Goal: Task Accomplishment & Management: Manage account settings

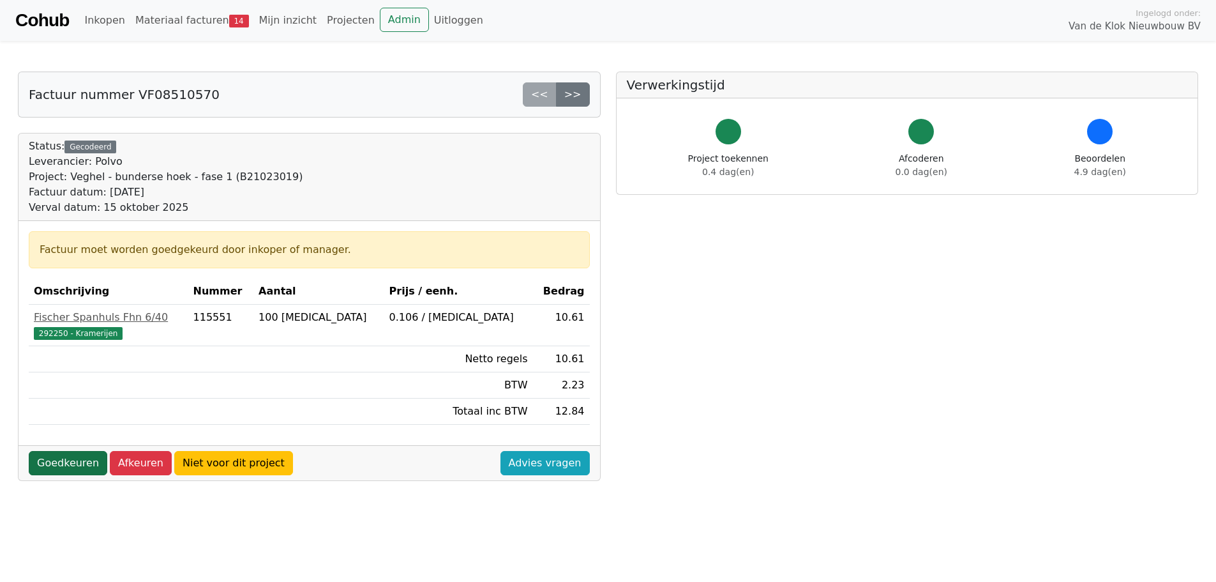
click at [61, 472] on link "Goedkeuren" at bounding box center [68, 463] width 79 height 24
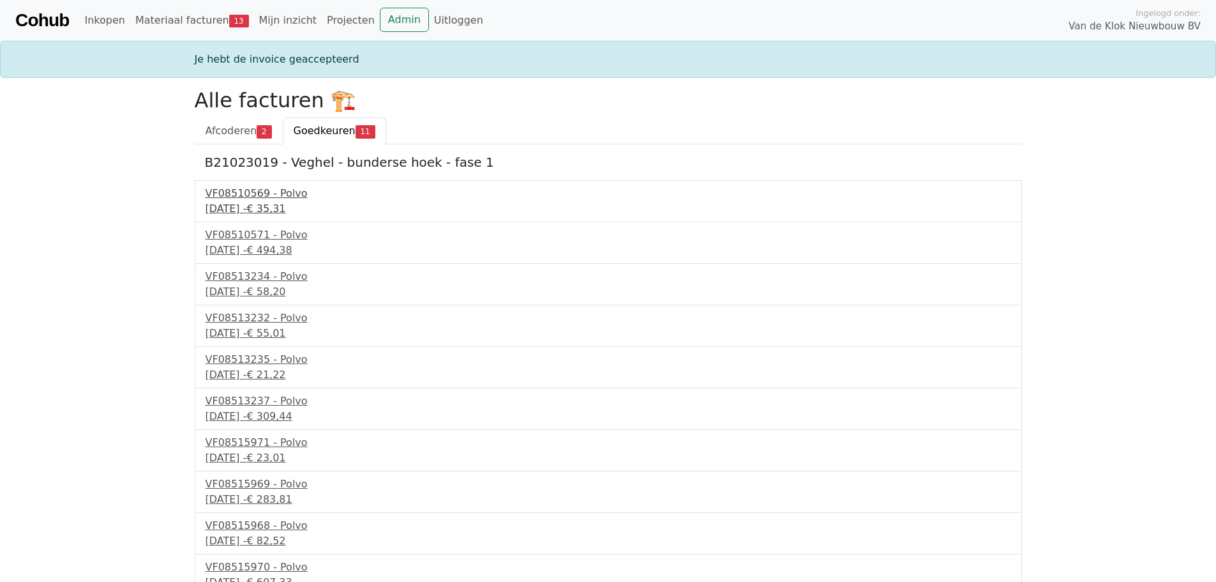
click at [259, 199] on div "VF08510569 - Polvo" at bounding box center [609, 193] width 806 height 15
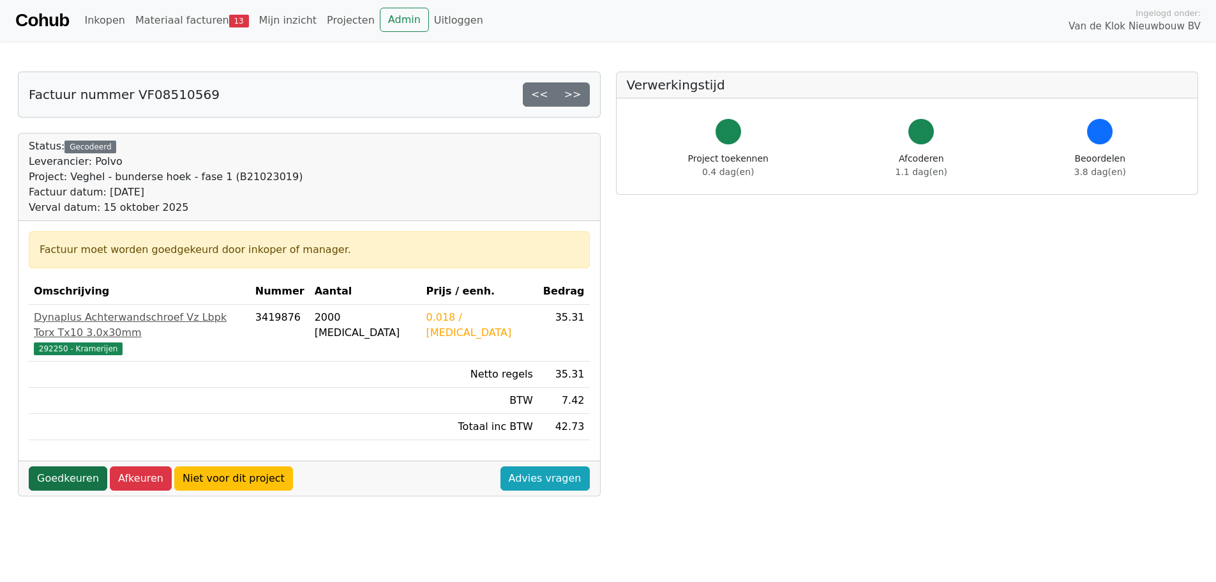
click at [70, 466] on link "Goedkeuren" at bounding box center [68, 478] width 79 height 24
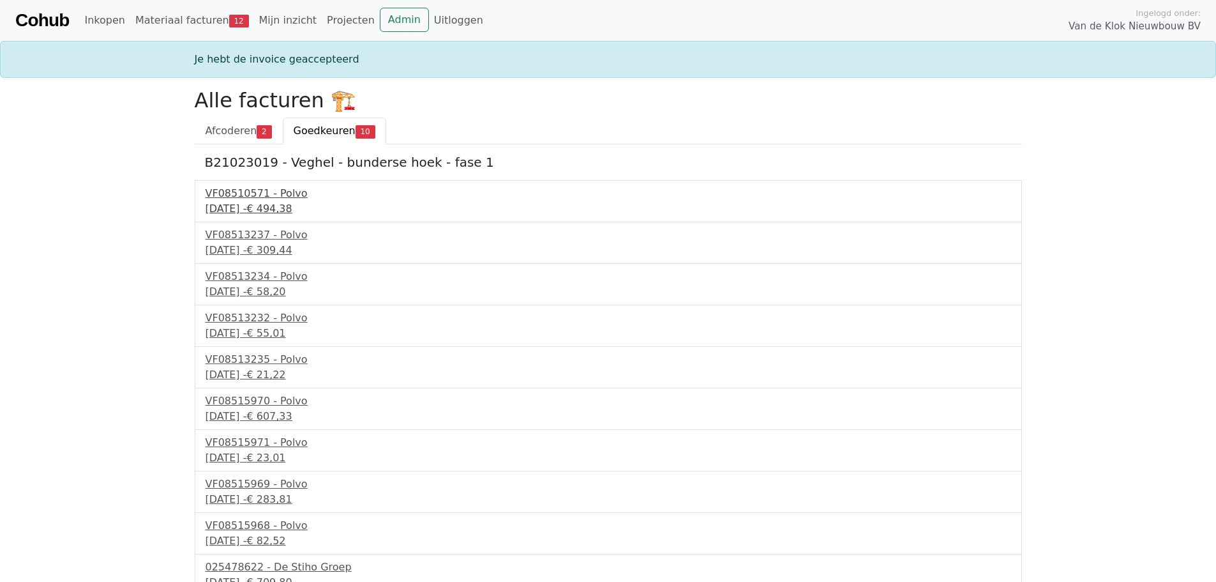
click at [262, 198] on div "VF08510571 - Polvo" at bounding box center [609, 193] width 806 height 15
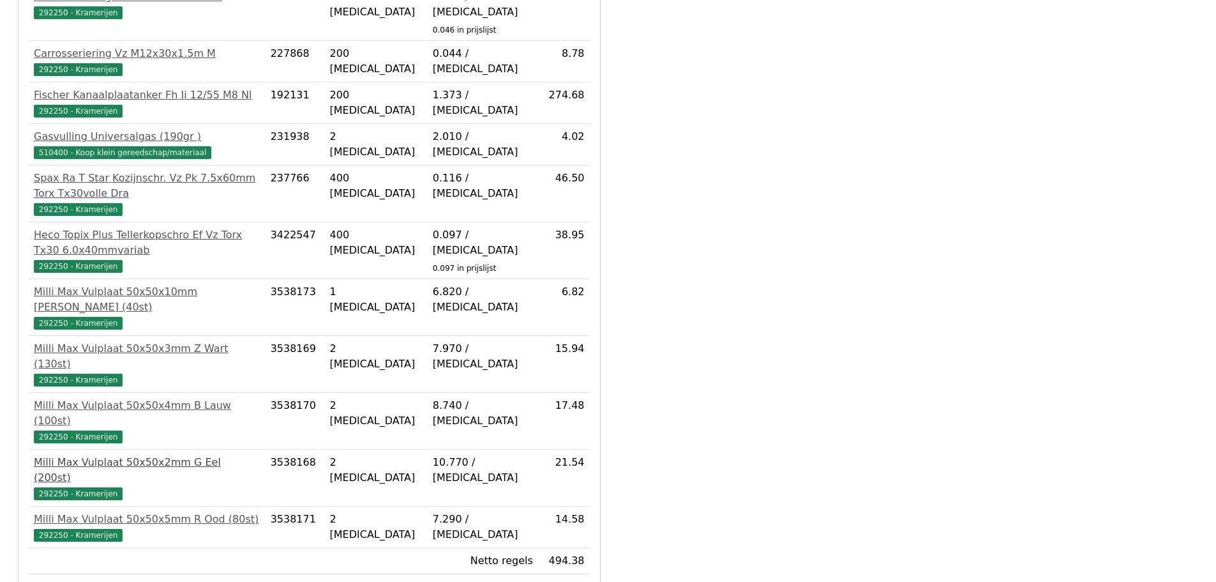
scroll to position [402, 0]
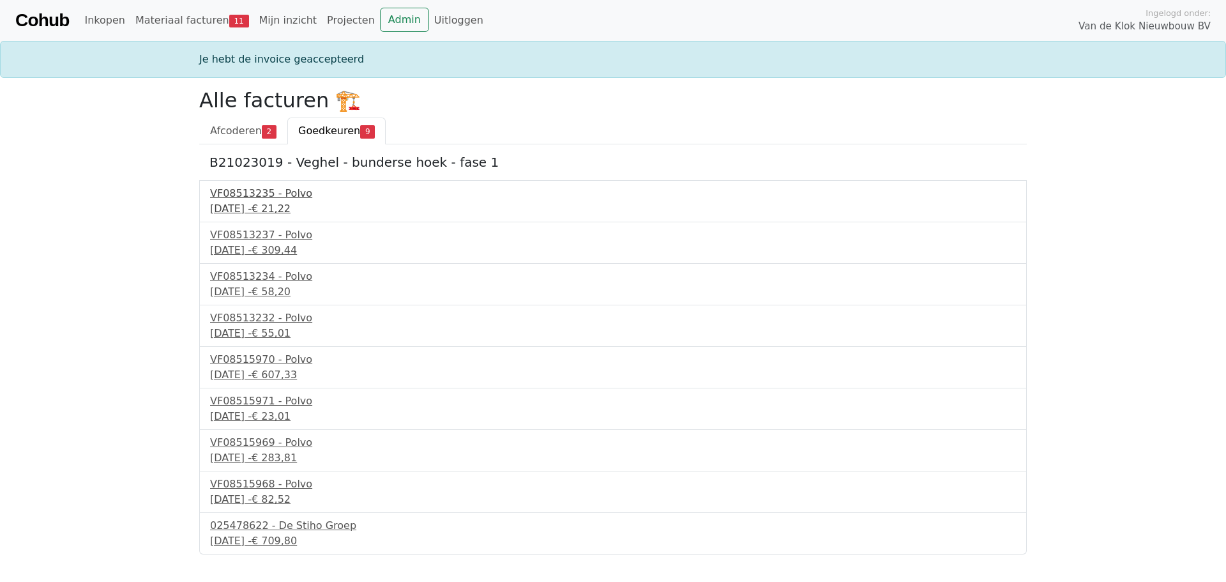
click at [262, 200] on div "VF08513235 - Polvo" at bounding box center [613, 193] width 806 height 15
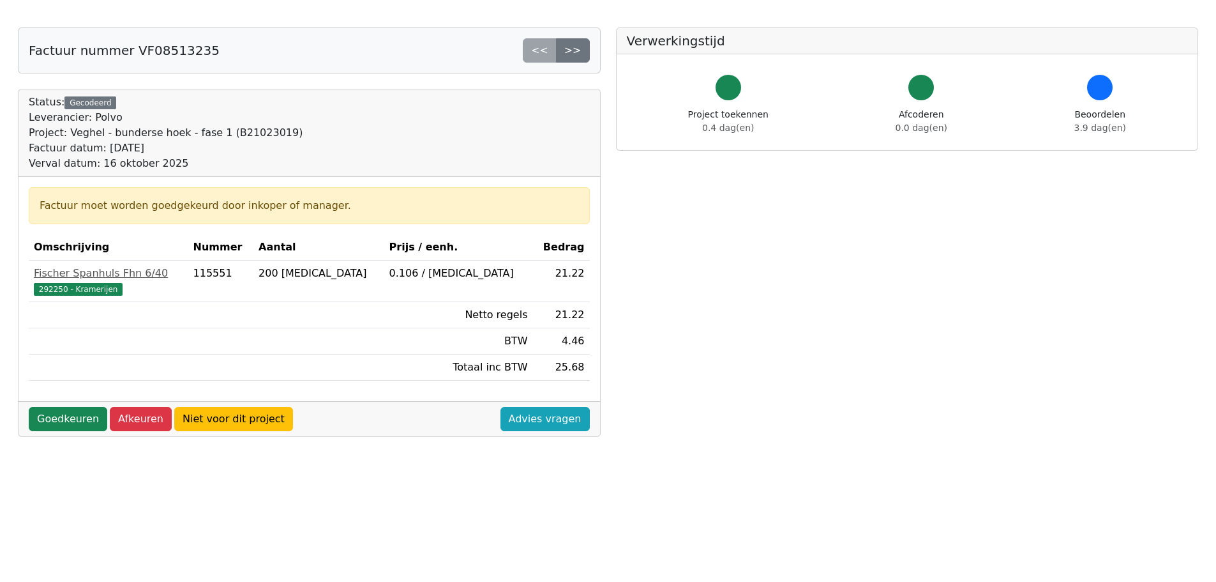
scroll to position [64, 0]
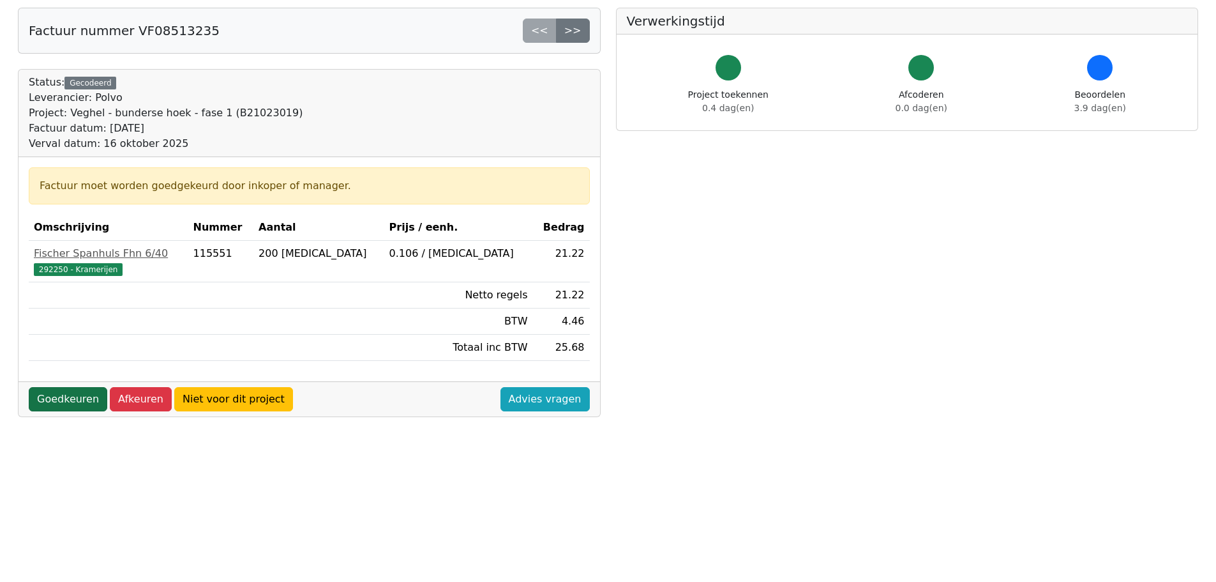
click at [87, 400] on link "Goedkeuren" at bounding box center [68, 399] width 79 height 24
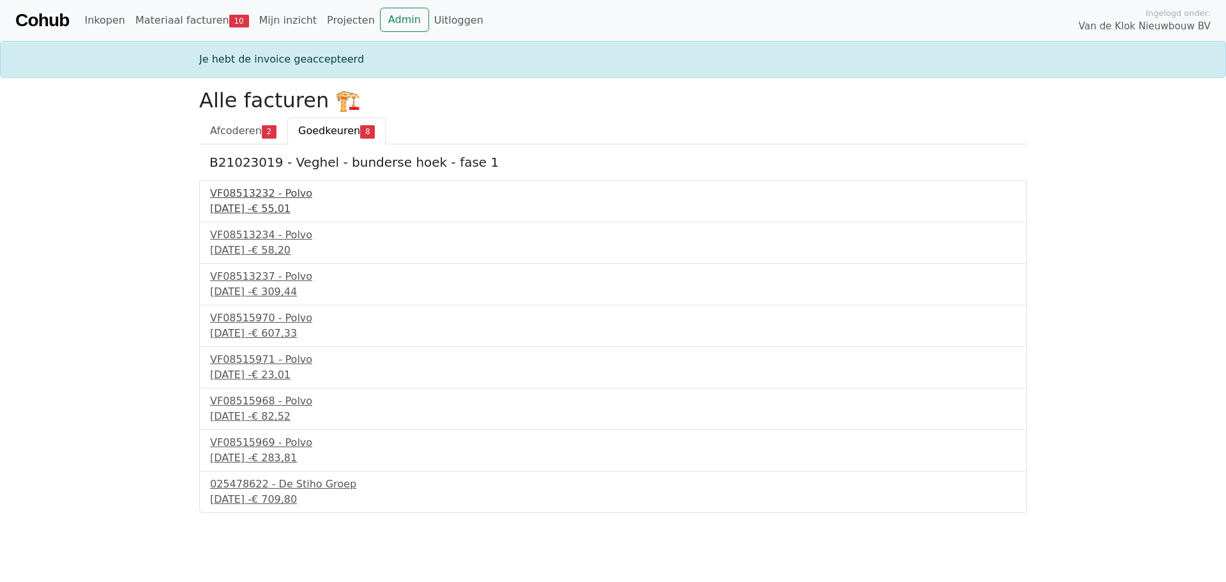
click at [246, 202] on div "[DATE] - € 55,01" at bounding box center [613, 208] width 806 height 15
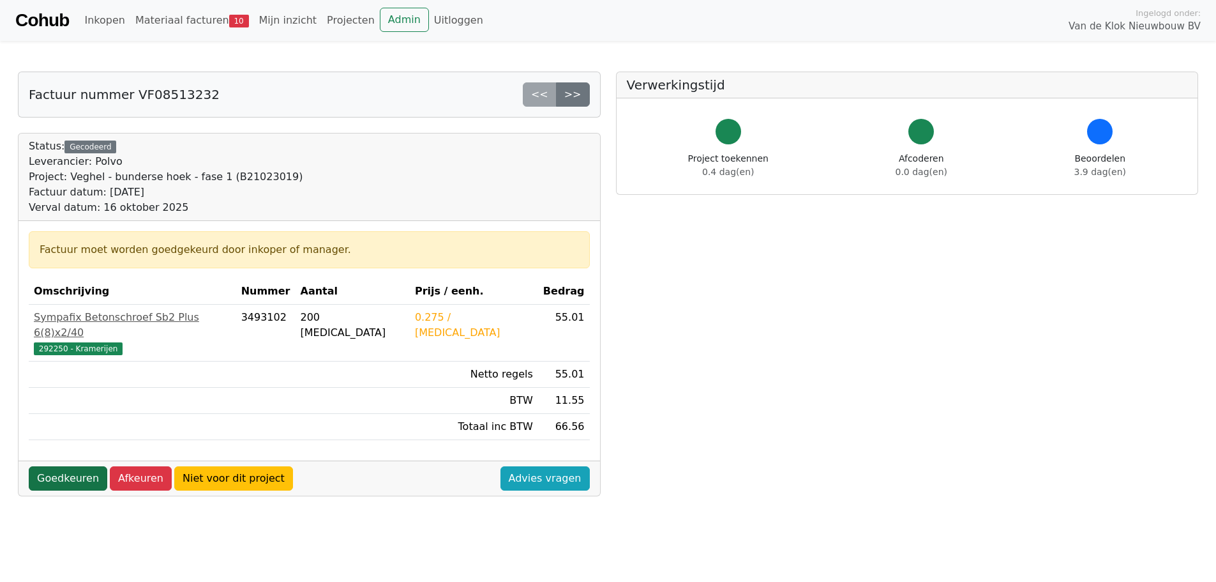
click at [59, 466] on link "Goedkeuren" at bounding box center [68, 478] width 79 height 24
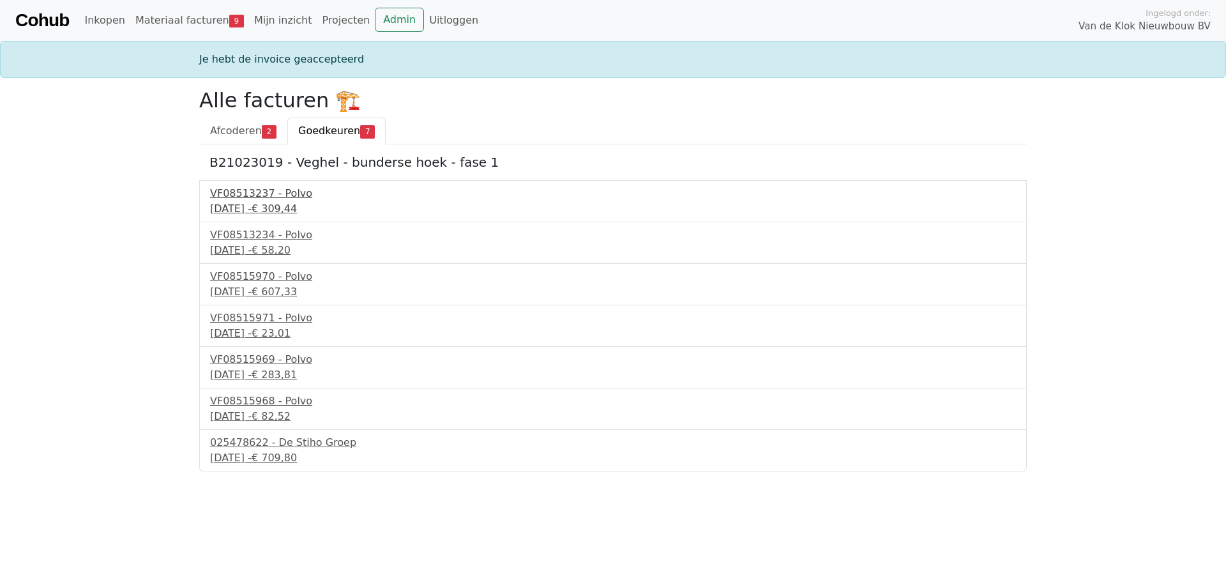
click at [234, 201] on div "[DATE] - € 309,44" at bounding box center [613, 208] width 806 height 15
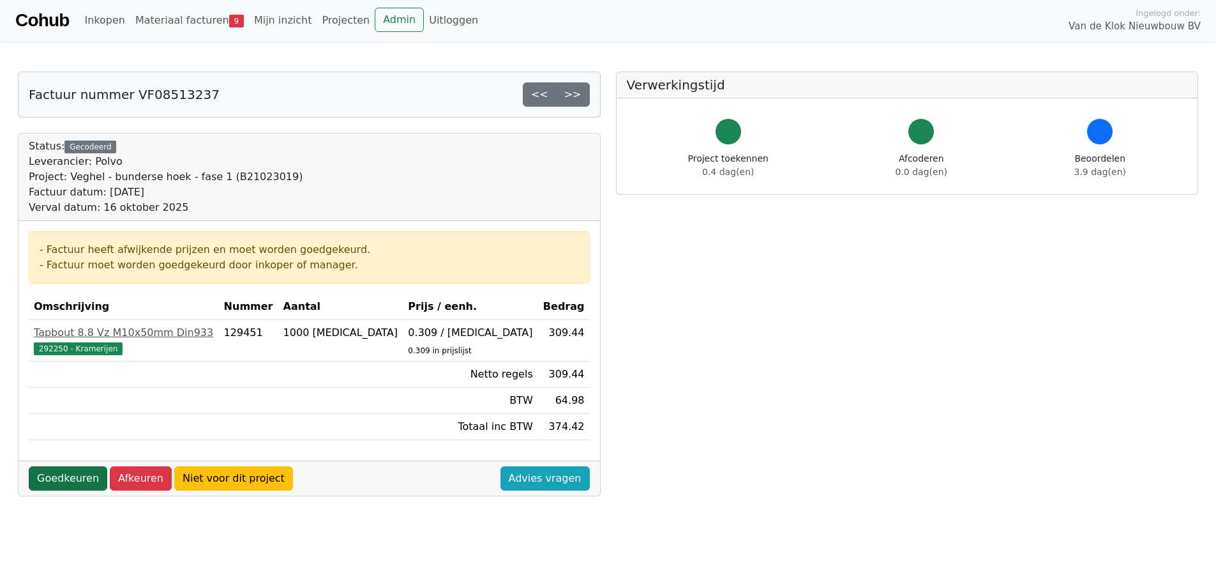
click at [59, 481] on link "Goedkeuren" at bounding box center [68, 478] width 79 height 24
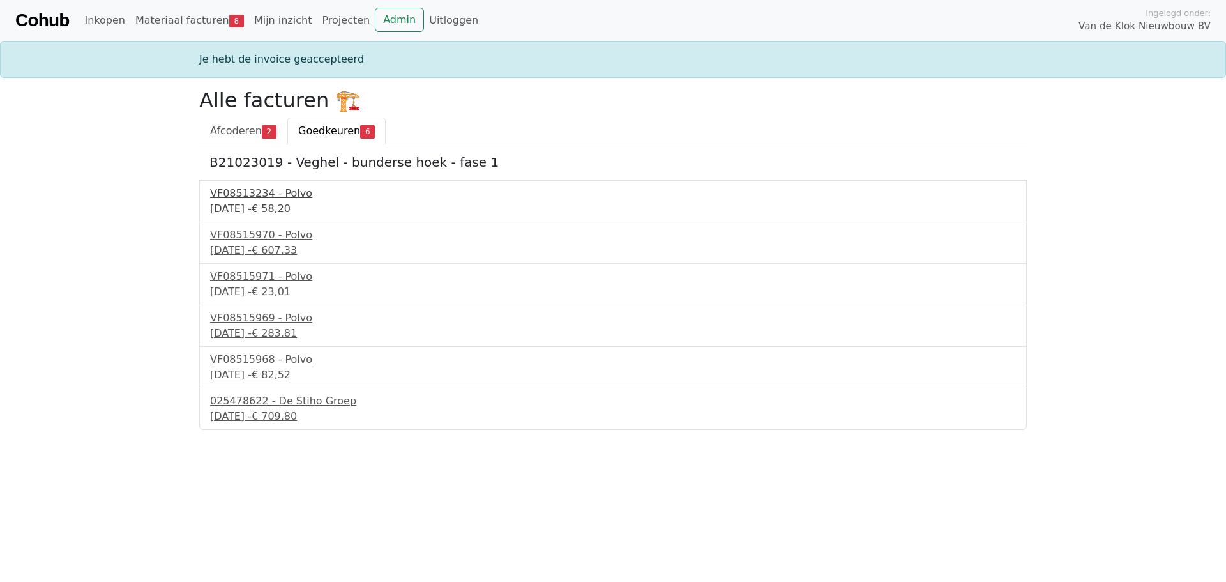
click at [264, 190] on div "VF08513234 - Polvo" at bounding box center [613, 193] width 806 height 15
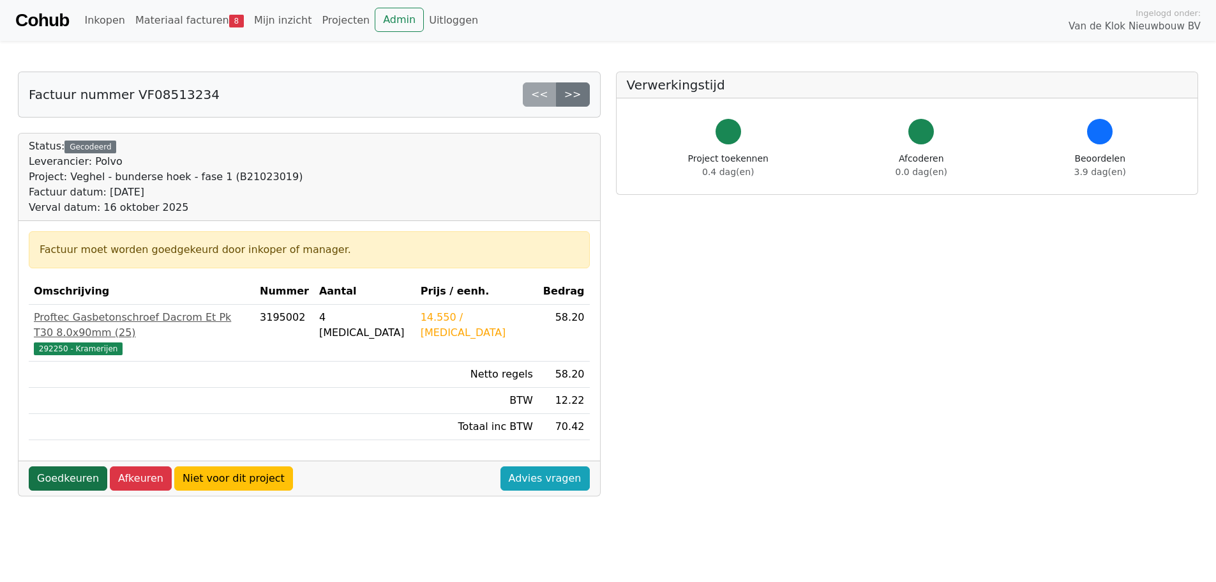
click at [67, 467] on link "Goedkeuren" at bounding box center [68, 478] width 79 height 24
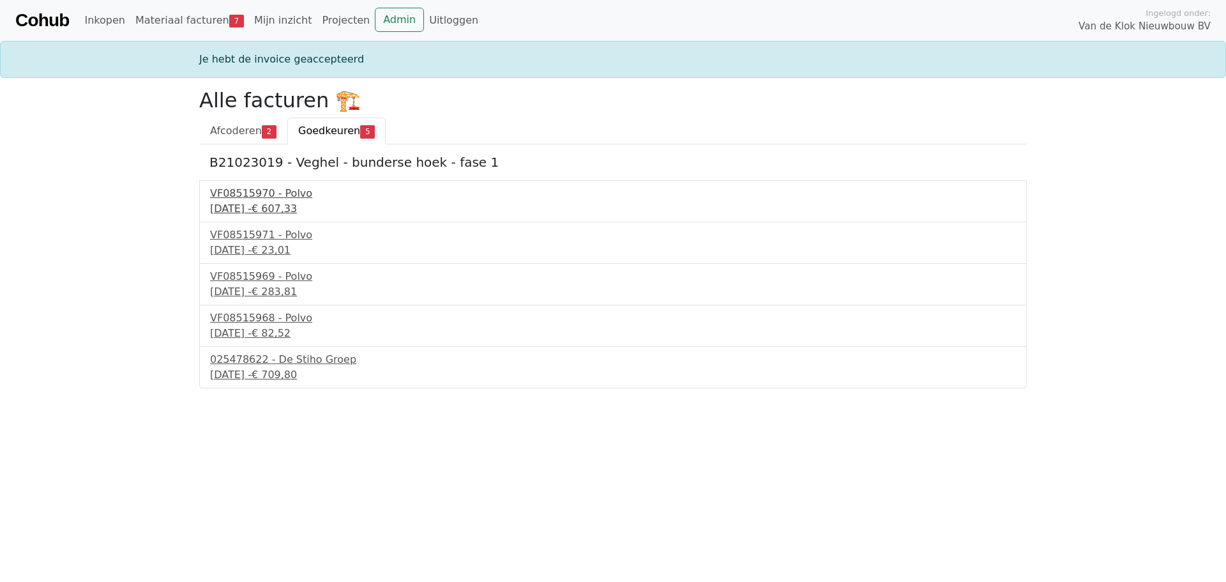
click at [256, 206] on div "[DATE] - € 607,33" at bounding box center [613, 208] width 806 height 15
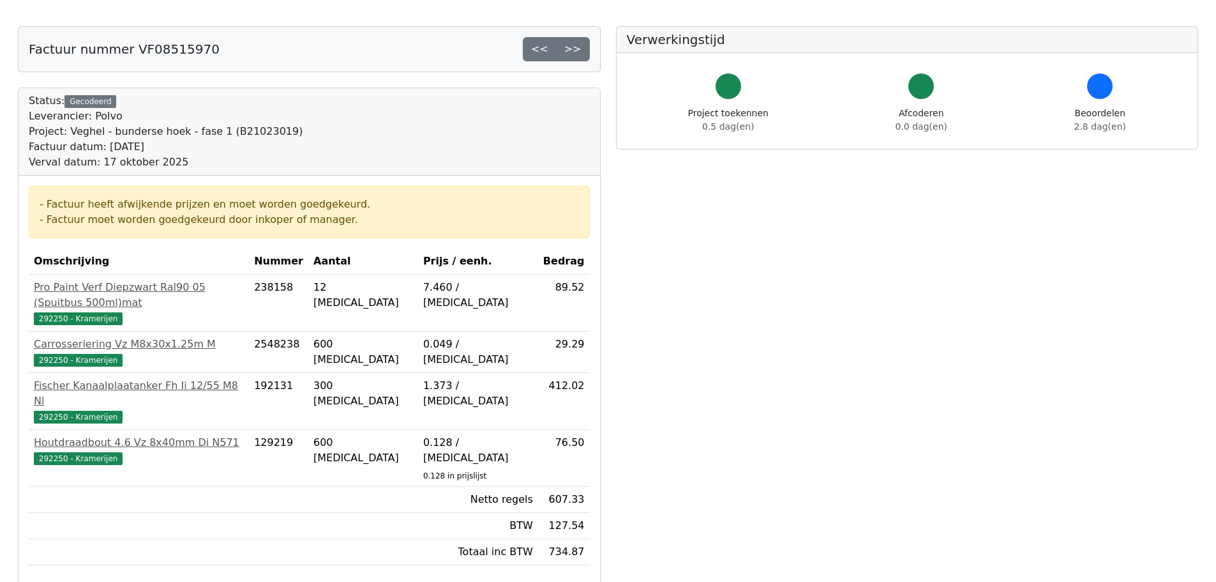
scroll to position [128, 0]
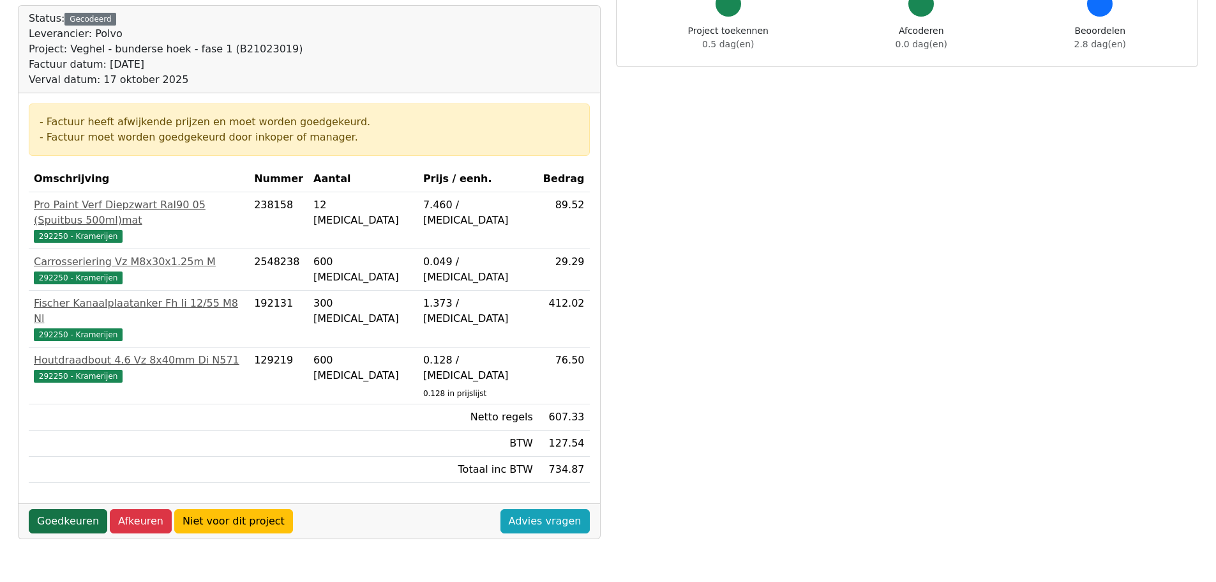
click at [80, 509] on link "Goedkeuren" at bounding box center [68, 521] width 79 height 24
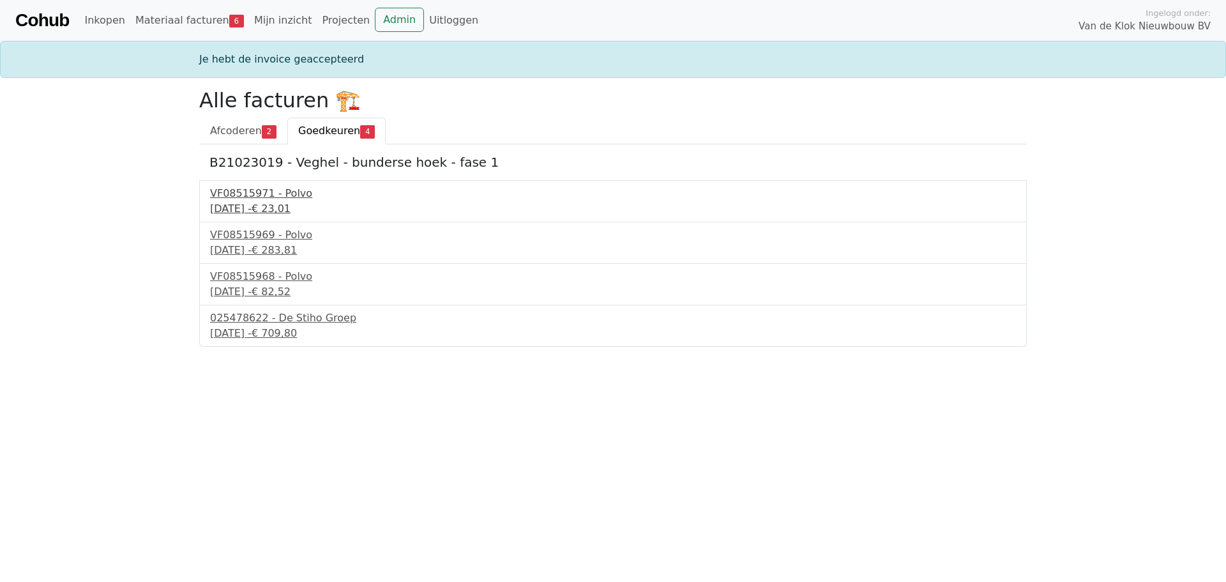
click at [266, 207] on div "26 september 2025 - € 23,01" at bounding box center [613, 208] width 806 height 15
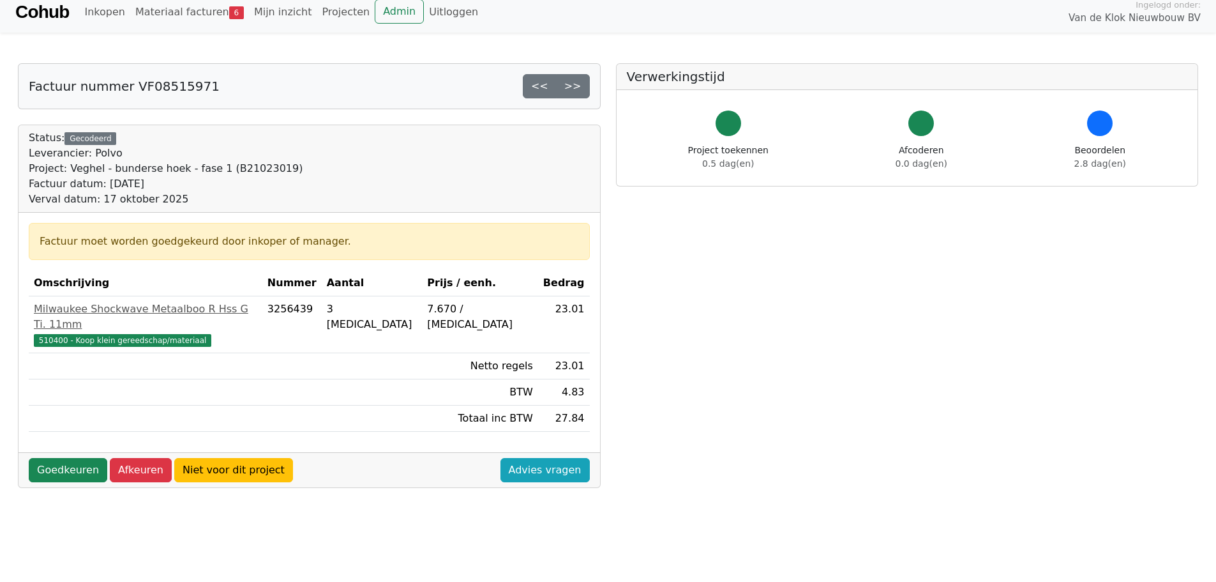
scroll to position [64, 0]
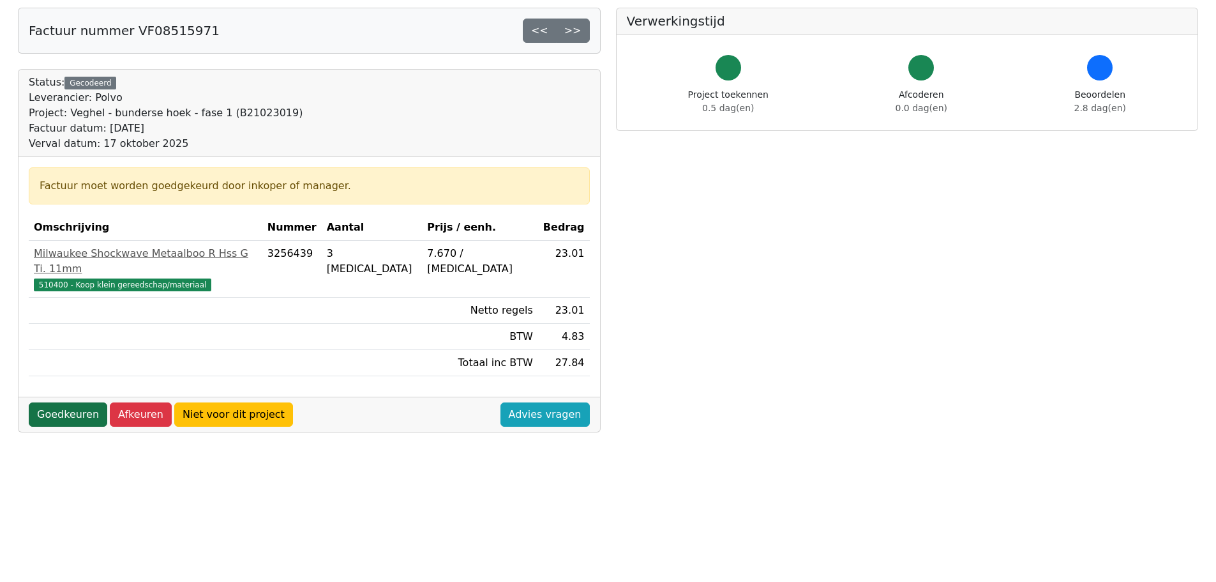
click at [66, 402] on link "Goedkeuren" at bounding box center [68, 414] width 79 height 24
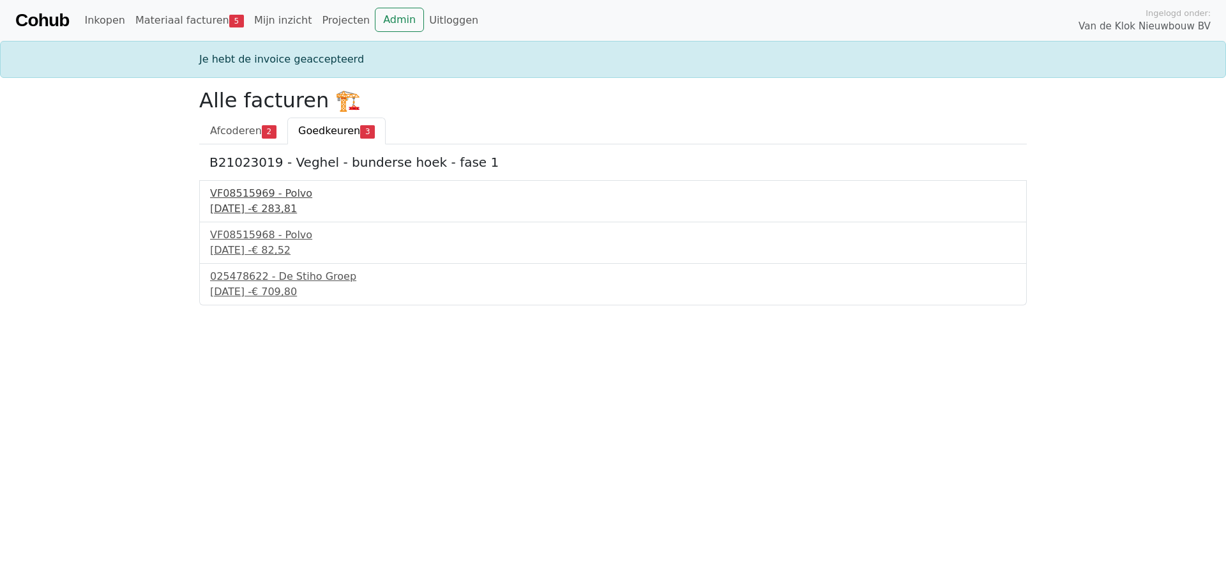
click at [253, 209] on div "[DATE] - € 283,81" at bounding box center [613, 208] width 806 height 15
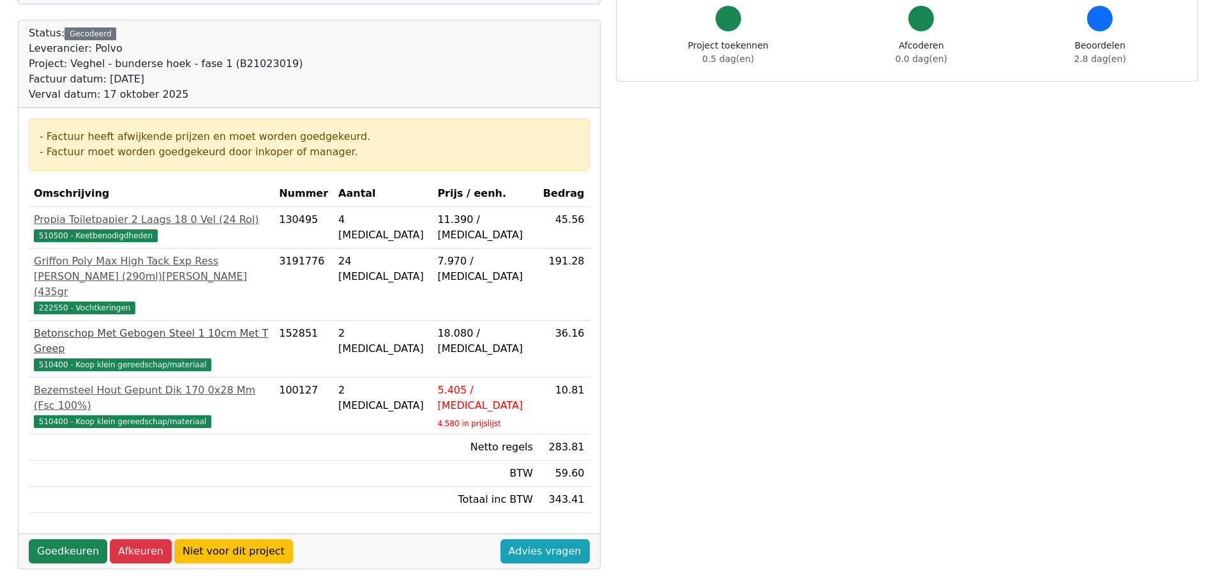
scroll to position [128, 0]
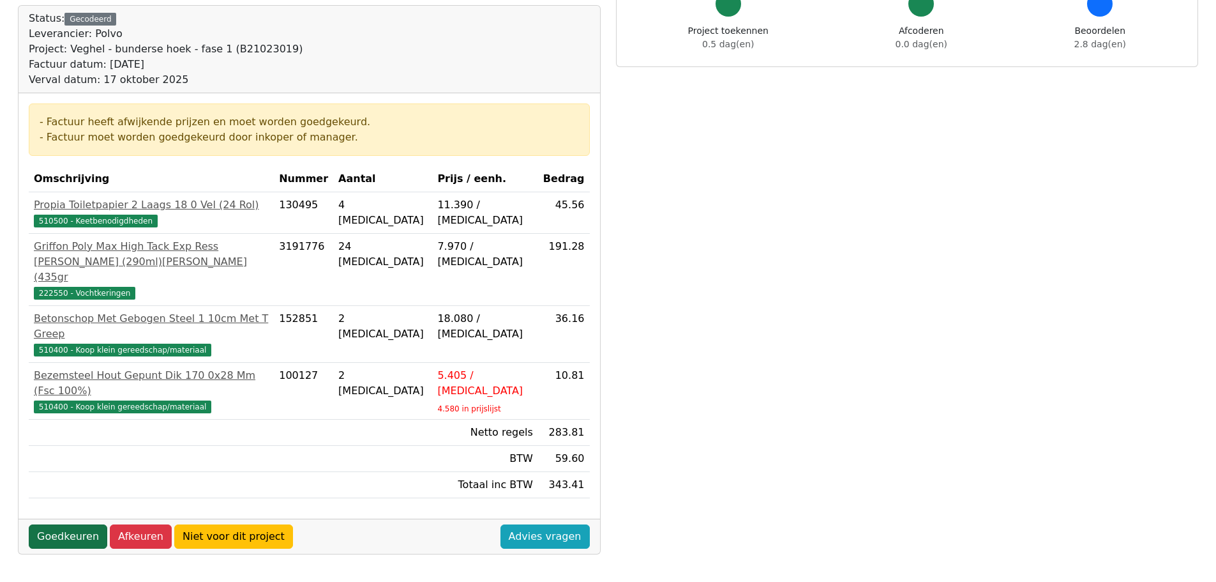
click at [89, 524] on link "Goedkeuren" at bounding box center [68, 536] width 79 height 24
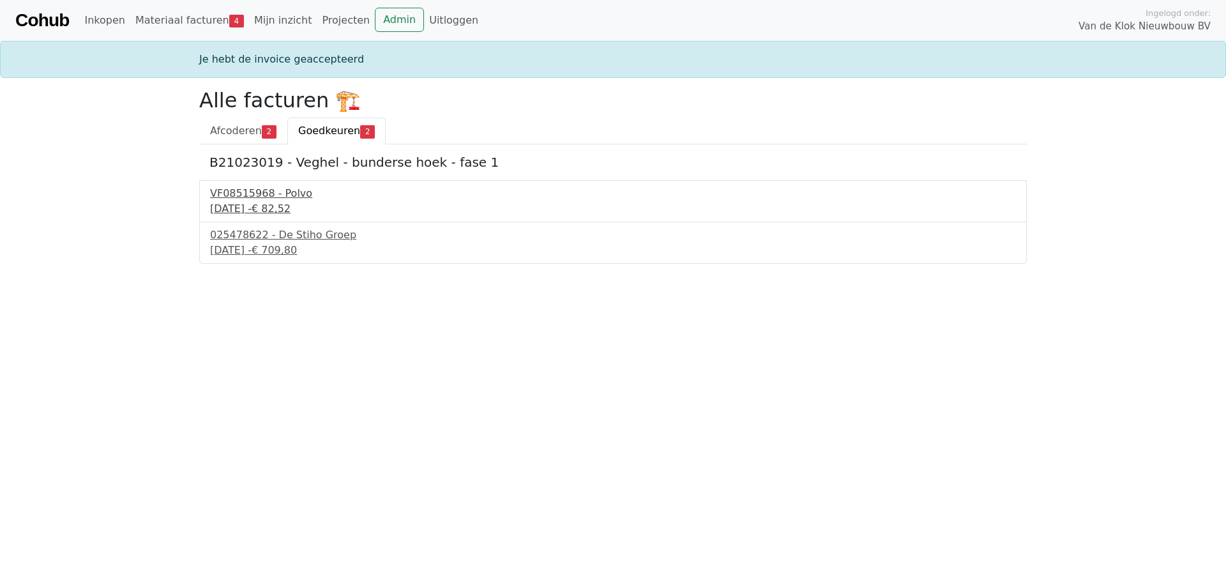
click at [265, 187] on div "VF08515968 - Polvo" at bounding box center [613, 193] width 806 height 15
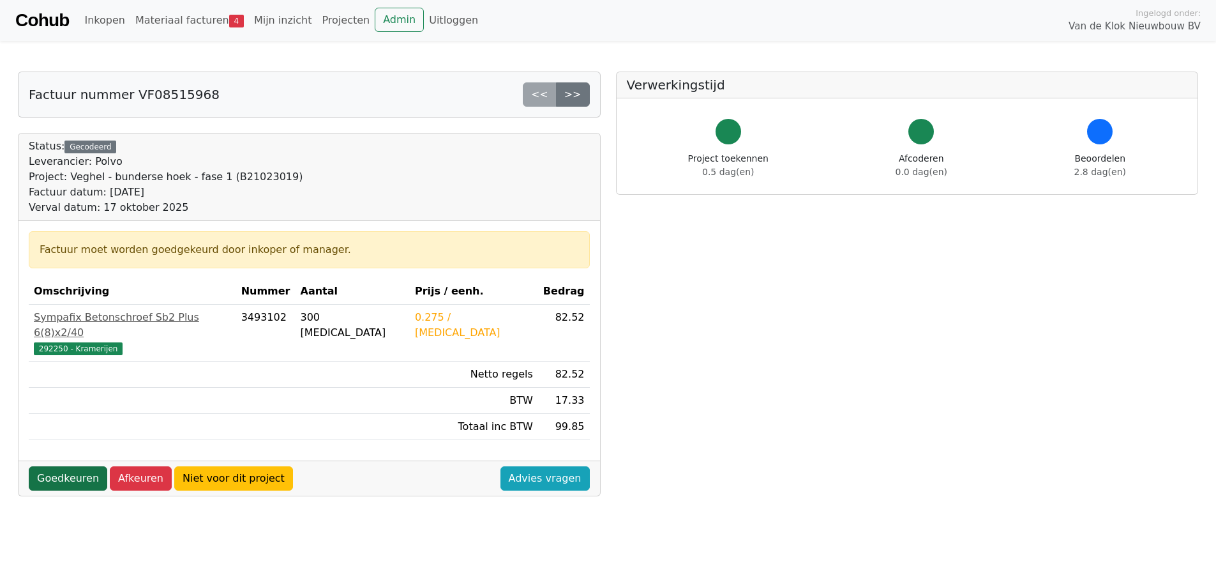
click at [64, 466] on link "Goedkeuren" at bounding box center [68, 478] width 79 height 24
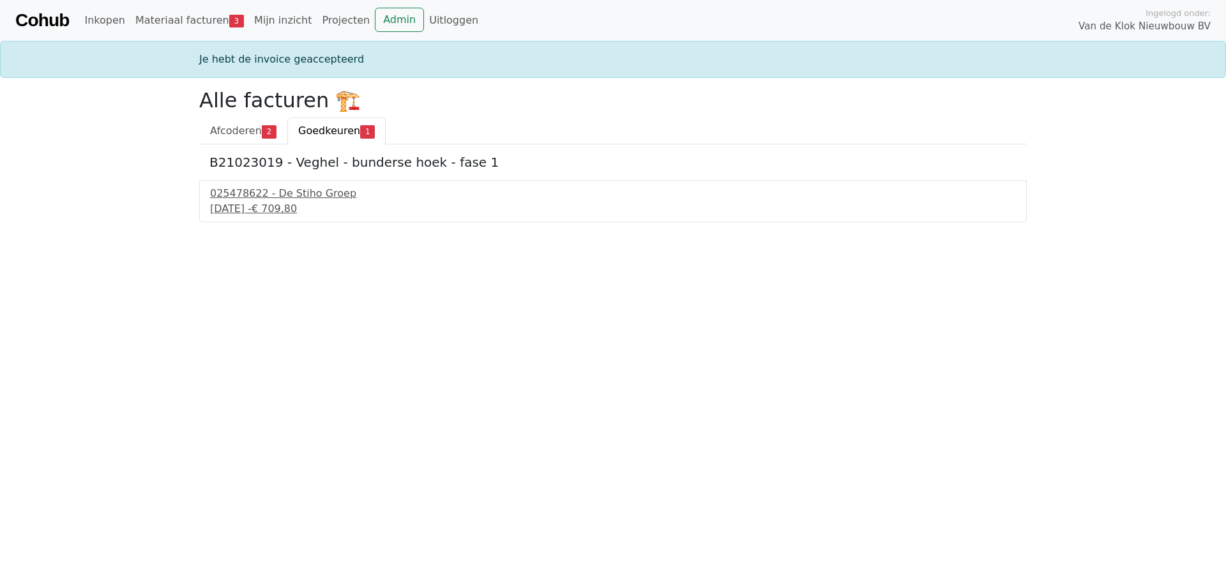
click at [275, 222] on div "025478622 - De Stiho Groep 27 september 2025 - € 709,80" at bounding box center [612, 201] width 827 height 42
click at [281, 211] on div "27 september 2025 - € 709,80" at bounding box center [613, 208] width 806 height 15
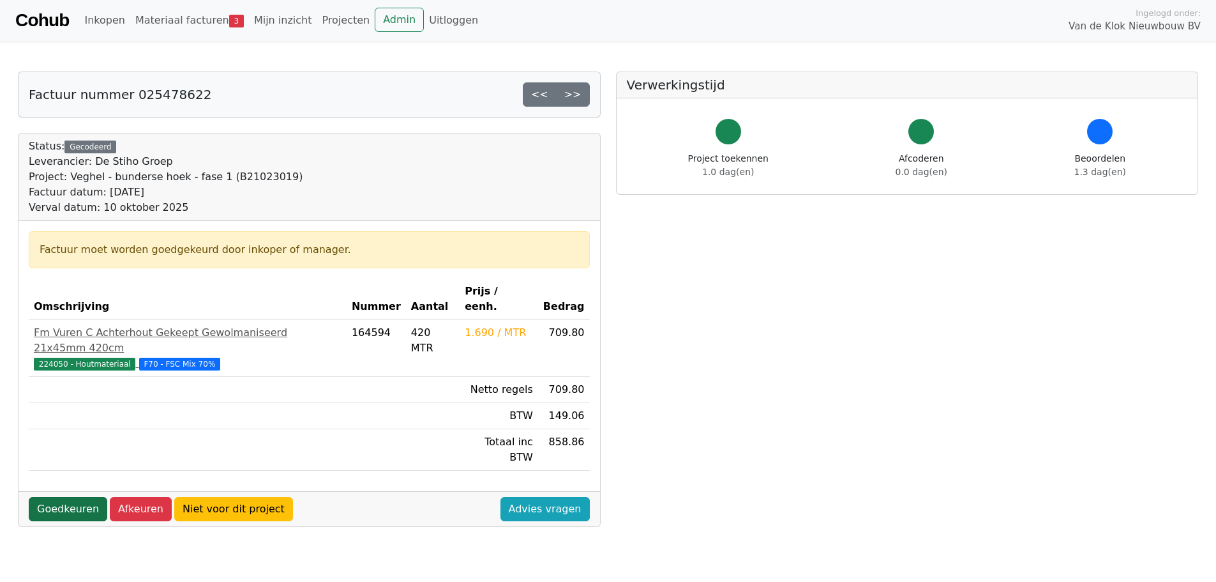
click at [59, 497] on link "Goedkeuren" at bounding box center [68, 509] width 79 height 24
